Goal: Obtain resource: Obtain resource

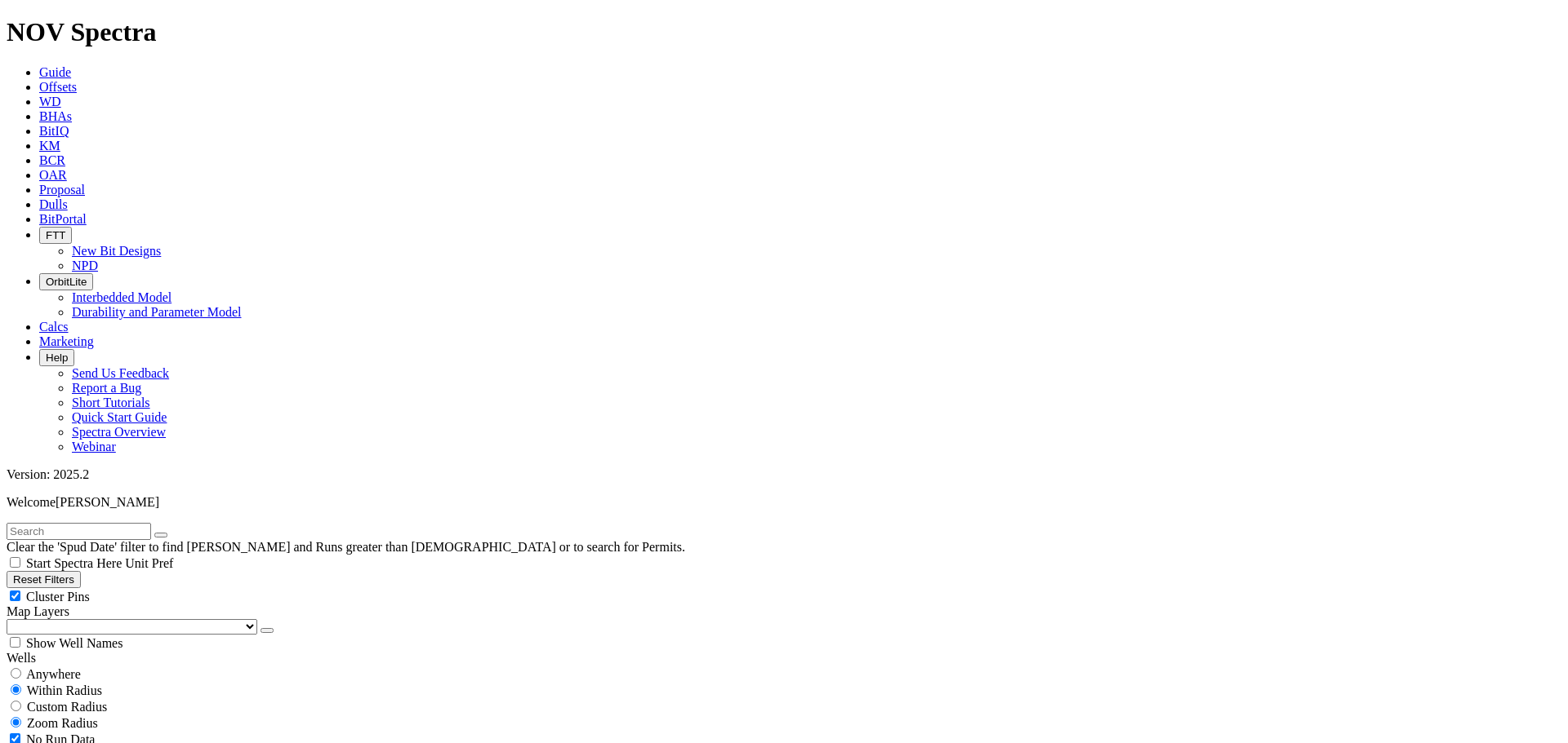
scroll to position [2040, 0]
drag, startPoint x: 1358, startPoint y: 143, endPoint x: 1354, endPoint y: 151, distance: 8.9
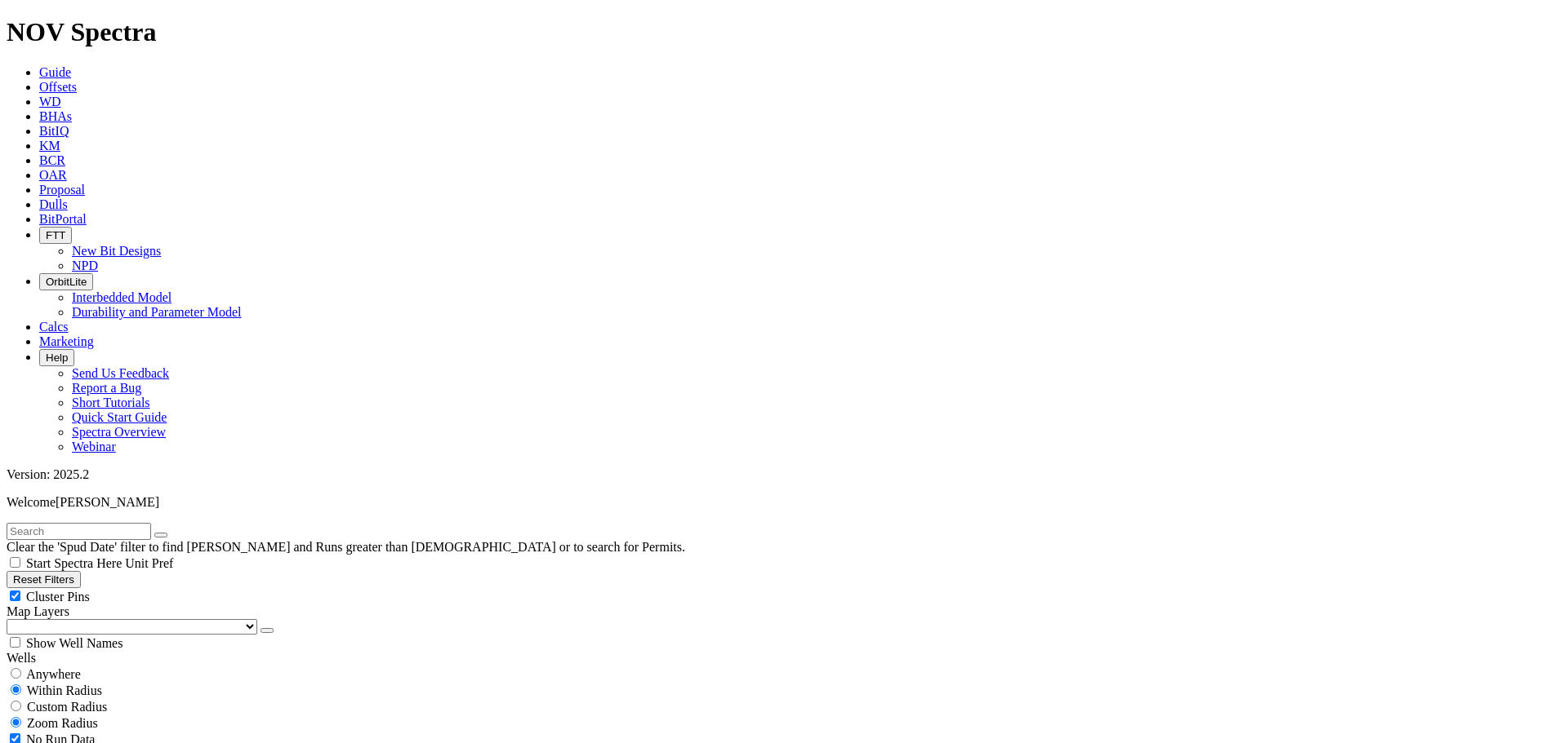
scroll to position [1276, 0]
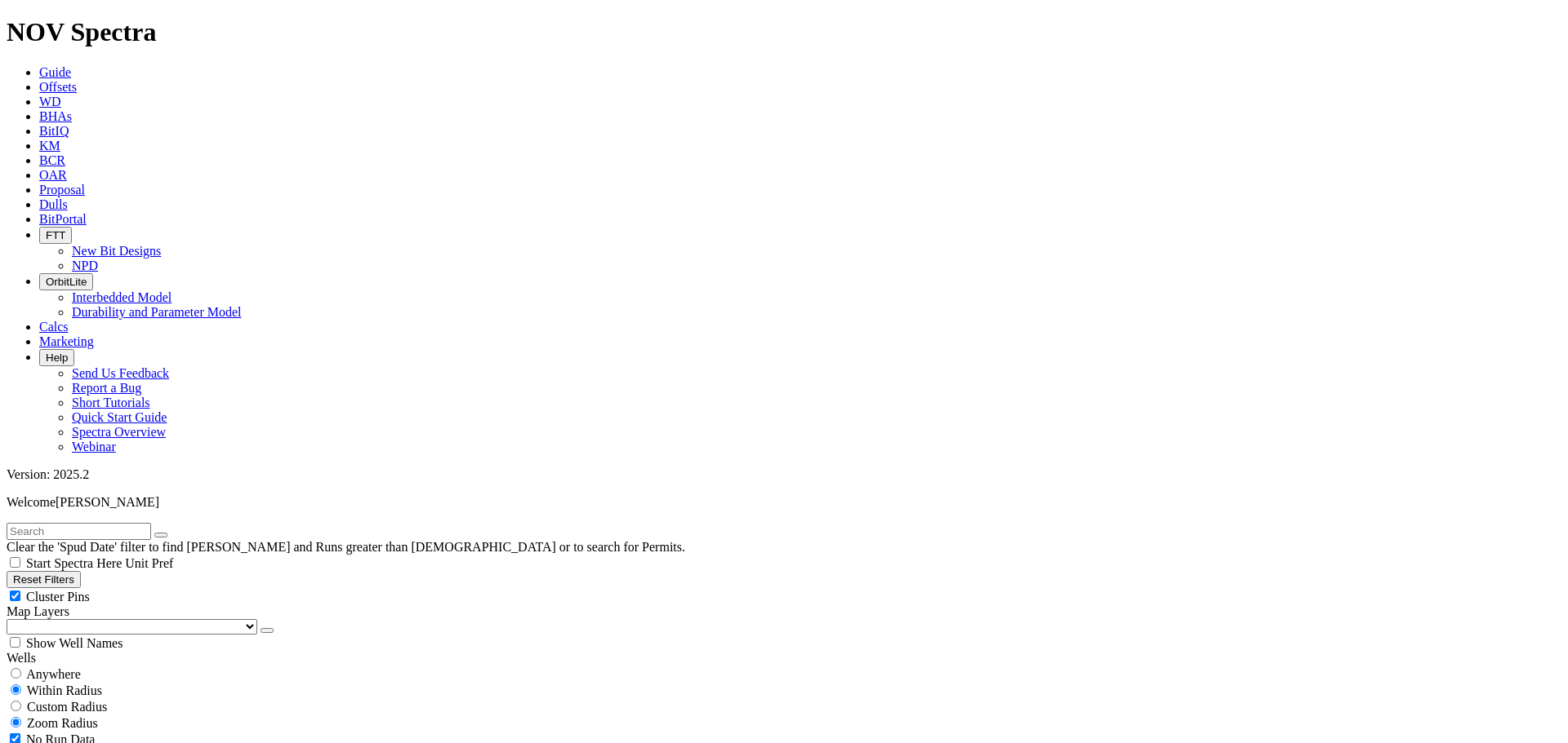
select select
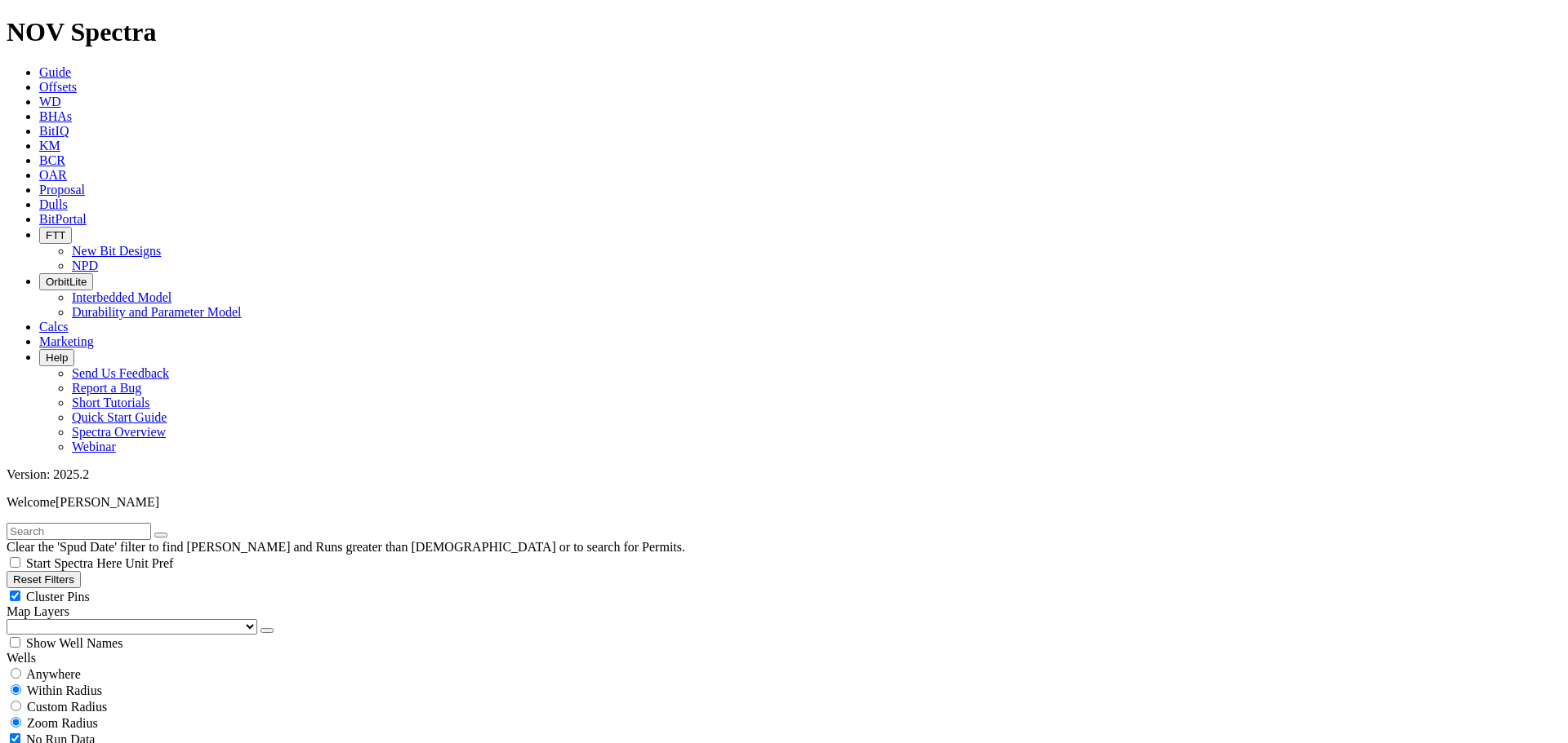
type input "[DATE]"
